Goal: Information Seeking & Learning: Learn about a topic

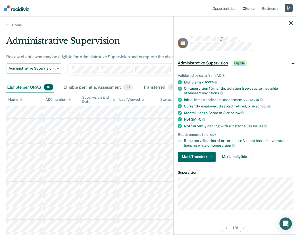
click at [249, 8] on link "Client s" at bounding box center [249, 8] width 14 height 16
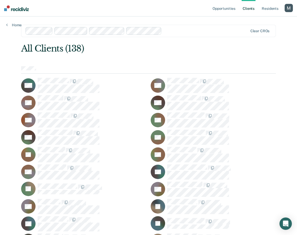
scroll to position [1065, 0]
